Goal: Navigation & Orientation: Find specific page/section

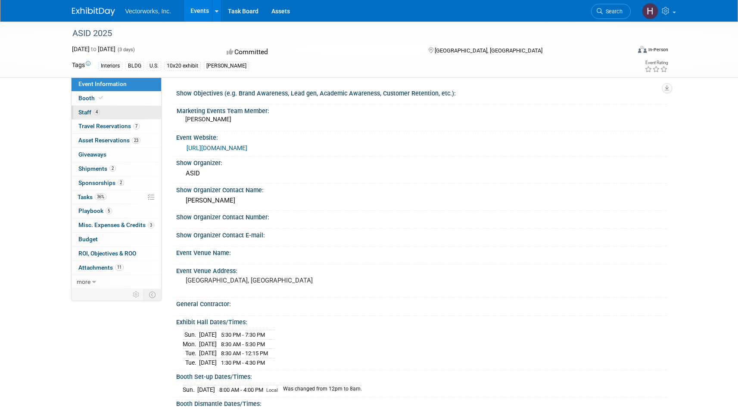
click at [96, 110] on span "4" at bounding box center [96, 112] width 6 height 6
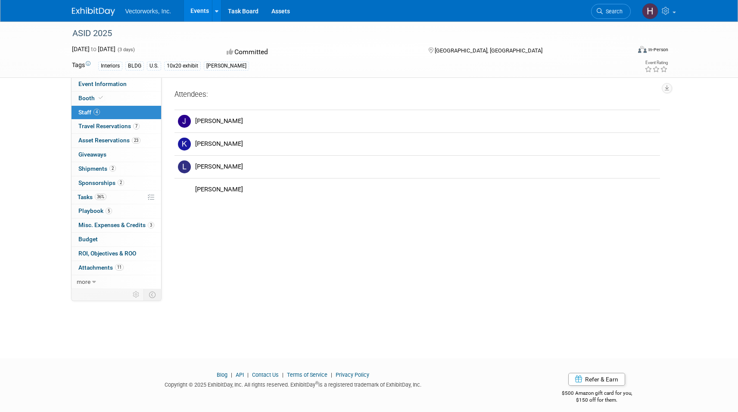
click at [197, 11] on link "Events" at bounding box center [199, 11] width 31 height 22
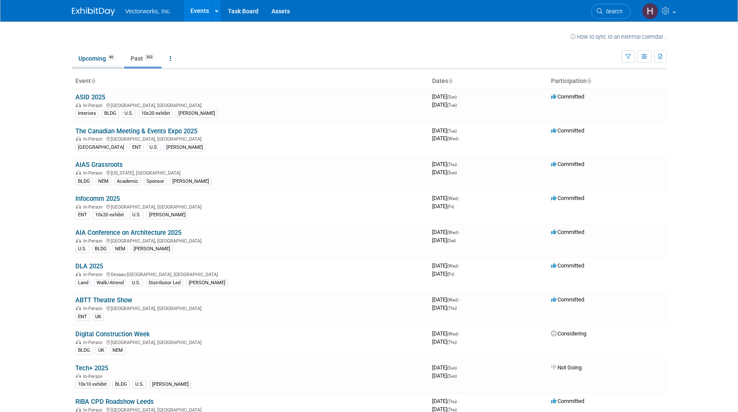
click at [103, 61] on link "Upcoming 46" at bounding box center [97, 58] width 50 height 16
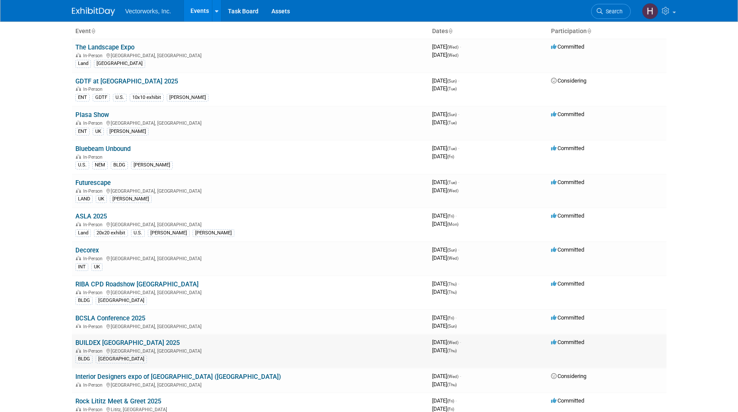
scroll to position [60, 0]
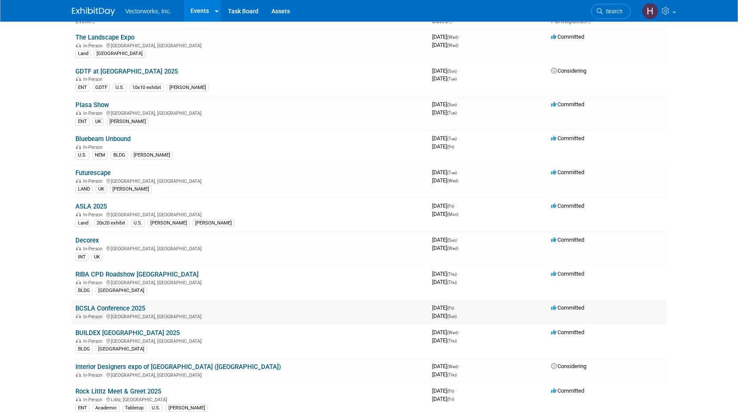
click at [124, 310] on link "BCSLA Conference 2025" at bounding box center [110, 309] width 70 height 8
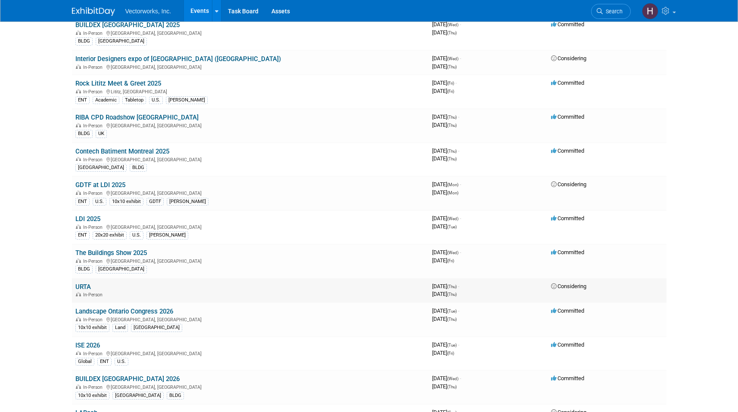
scroll to position [379, 0]
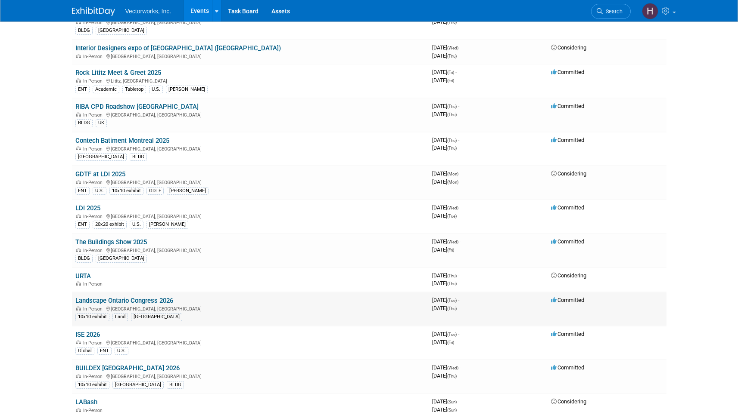
click at [142, 301] on link "Landscape Ontario Congress 2026" at bounding box center [124, 301] width 98 height 8
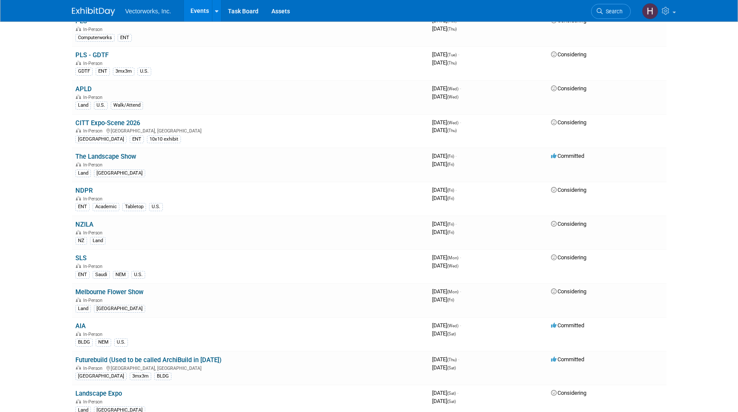
scroll to position [0, 0]
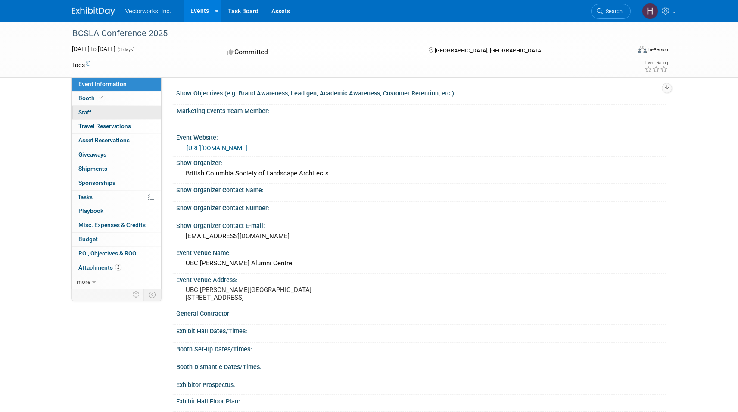
click at [101, 113] on link "0 Staff 0" at bounding box center [116, 113] width 90 height 14
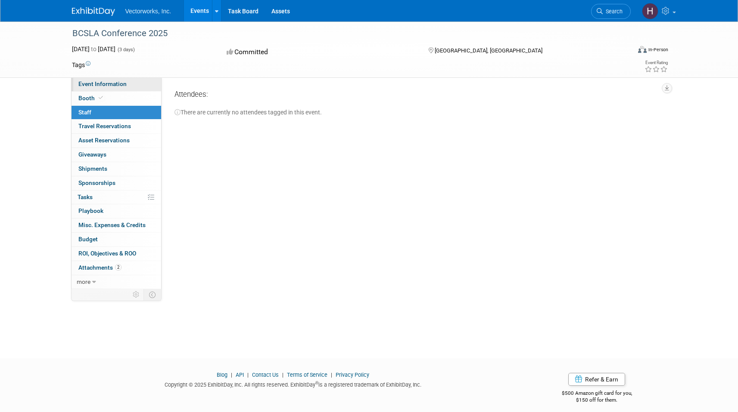
click at [110, 83] on span "Event Information" at bounding box center [102, 84] width 48 height 7
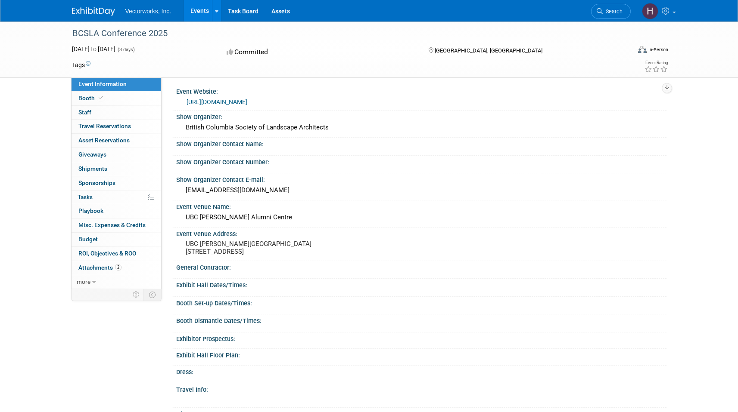
scroll to position [46, 0]
